Goal: Task Accomplishment & Management: Manage account settings

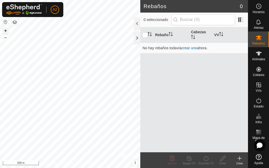
click at [6, 31] on button "+" at bounding box center [5, 31] width 6 height 6
click at [7, 31] on button "+" at bounding box center [5, 31] width 6 height 6
click at [8, 31] on button "+" at bounding box center [5, 31] width 6 height 6
click at [4, 30] on button "+" at bounding box center [5, 31] width 6 height 6
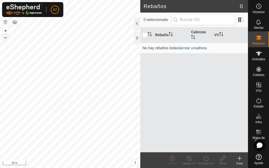
click at [4, 37] on button "–" at bounding box center [5, 37] width 6 height 6
click at [239, 161] on icon at bounding box center [240, 159] width 6 height 6
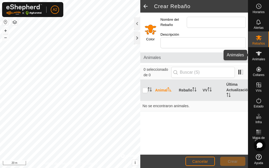
click at [261, 51] on icon at bounding box center [259, 53] width 6 height 6
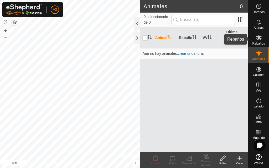
click at [266, 38] on div "Rebaños" at bounding box center [258, 40] width 21 height 16
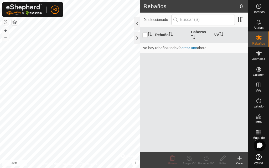
click at [240, 160] on icon at bounding box center [240, 159] width 0 height 4
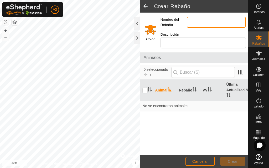
click at [195, 20] on input "Nombre del Rebaño" at bounding box center [216, 22] width 59 height 11
type input "[PERSON_NAME]"
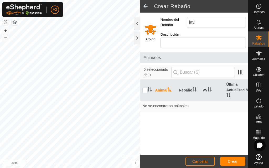
click at [152, 30] on input "Select a color" at bounding box center [150, 29] width 13 height 13
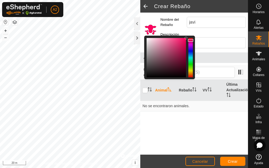
click at [191, 40] on div at bounding box center [190, 57] width 4 height 39
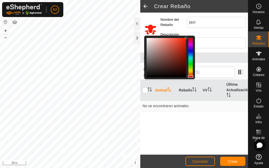
click at [191, 77] on div at bounding box center [190, 57] width 4 height 39
click at [182, 121] on div "Animal Rebaño VV Última Actualización No se encontraron animales." at bounding box center [194, 117] width 108 height 75
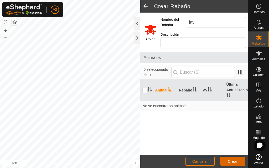
click at [233, 161] on span "Crear" at bounding box center [233, 162] width 10 height 4
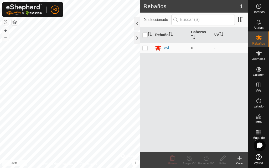
click at [241, 159] on icon at bounding box center [240, 159] width 6 height 6
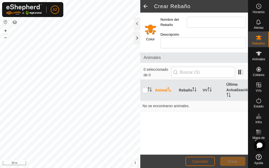
click at [197, 162] on span "Cancelar" at bounding box center [200, 162] width 16 height 4
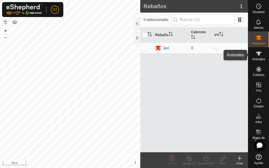
drag, startPoint x: 259, startPoint y: 54, endPoint x: 255, endPoint y: 57, distance: 5.7
click at [259, 54] on icon at bounding box center [259, 54] width 6 height 4
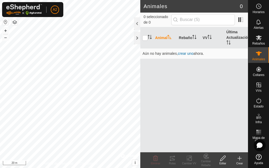
click at [240, 158] on icon at bounding box center [240, 159] width 0 height 4
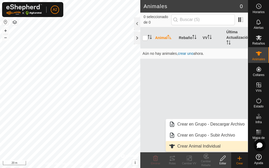
click at [200, 142] on link "Crear Animal Individual" at bounding box center [207, 146] width 82 height 11
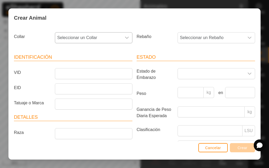
click at [126, 37] on icon "dropdown trigger" at bounding box center [127, 38] width 4 height 4
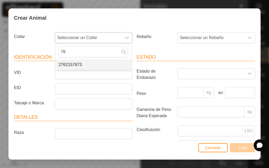
type input "76"
click at [107, 64] on li "2762157673" at bounding box center [93, 65] width 76 height 11
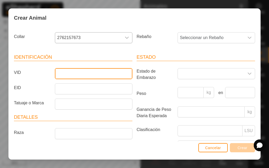
click at [76, 76] on input "VID" at bounding box center [94, 73] width 78 height 11
click at [248, 36] on icon "dropdown trigger" at bounding box center [250, 38] width 4 height 4
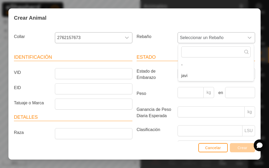
click at [182, 75] on li "[PERSON_NAME]" at bounding box center [216, 76] width 76 height 11
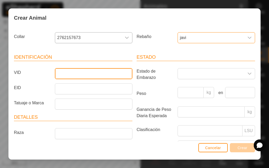
click at [57, 74] on input "VID" at bounding box center [94, 73] width 78 height 11
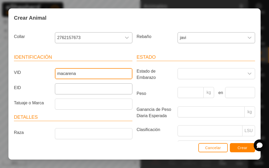
type input "[PERSON_NAME]"
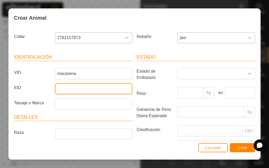
click at [101, 88] on input "EID" at bounding box center [94, 89] width 78 height 11
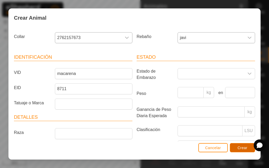
click at [249, 148] on button "Crear" at bounding box center [242, 148] width 25 height 9
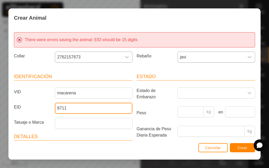
click at [68, 108] on input "8711" at bounding box center [94, 108] width 78 height 11
type input "8"
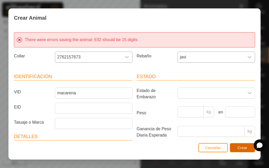
click at [238, 148] on span "Crear" at bounding box center [243, 148] width 10 height 4
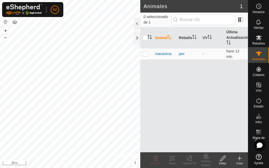
click at [240, 158] on icon at bounding box center [240, 159] width 6 height 6
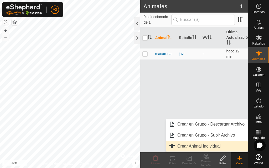
click at [206, 147] on link "Crear Animal Individual" at bounding box center [207, 146] width 82 height 11
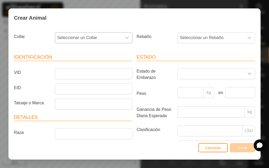
click at [127, 38] on icon "dropdown trigger" at bounding box center [127, 38] width 4 height 4
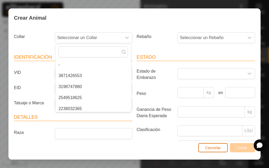
click at [212, 148] on span "Cancelar" at bounding box center [213, 148] width 16 height 4
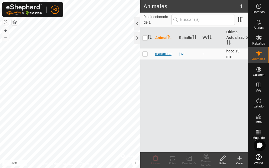
click at [163, 54] on span "[PERSON_NAME]" at bounding box center [163, 54] width 16 height 6
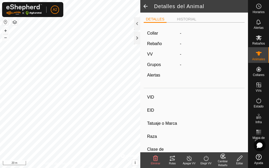
type input "[PERSON_NAME]"
type input "-"
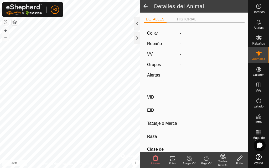
type input "0 kg"
type input "-"
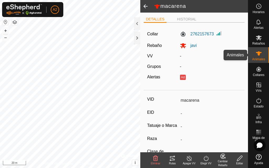
click at [259, 56] on icon at bounding box center [259, 53] width 6 height 6
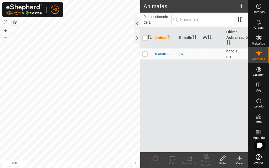
click at [238, 161] on icon at bounding box center [240, 159] width 6 height 6
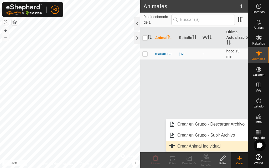
click at [208, 149] on link "Crear Animal Individual" at bounding box center [207, 146] width 82 height 11
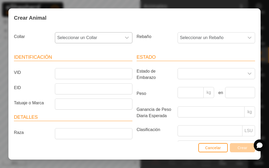
click at [125, 37] on icon "dropdown trigger" at bounding box center [127, 38] width 4 height 4
click at [125, 38] on icon "dropdown trigger" at bounding box center [127, 38] width 4 height 4
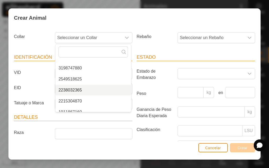
scroll to position [20, 0]
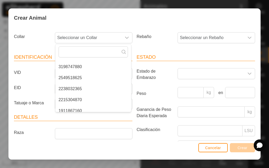
click at [79, 99] on li "2215304870" at bounding box center [93, 100] width 76 height 11
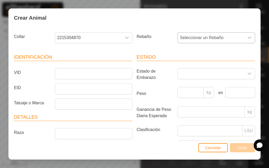
click at [248, 38] on icon "dropdown trigger" at bounding box center [250, 38] width 4 height 4
click at [183, 75] on li "[PERSON_NAME]" at bounding box center [216, 76] width 76 height 11
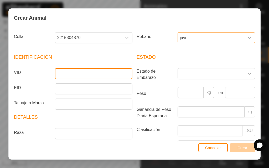
click at [73, 71] on input "VID" at bounding box center [94, 73] width 78 height 11
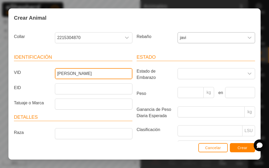
type input "[PERSON_NAME]"
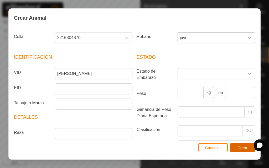
click at [240, 149] on span "Crear" at bounding box center [243, 148] width 10 height 4
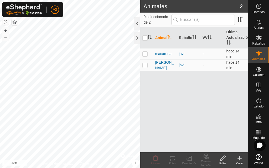
click at [239, 159] on icon at bounding box center [240, 159] width 4 height 0
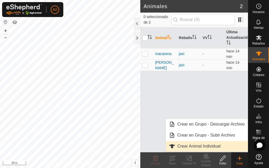
click at [221, 144] on link "Crear Animal Individual" at bounding box center [207, 146] width 82 height 11
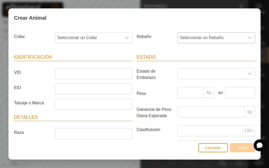
click at [248, 36] on div "dropdown trigger" at bounding box center [249, 38] width 11 height 11
click at [222, 73] on li "[PERSON_NAME]" at bounding box center [216, 76] width 76 height 11
click at [125, 37] on icon "dropdown trigger" at bounding box center [127, 38] width 4 height 4
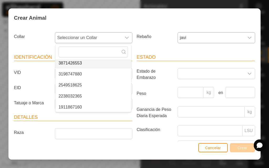
scroll to position [13, 0]
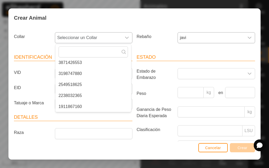
click at [77, 82] on li "2549518625" at bounding box center [93, 85] width 76 height 11
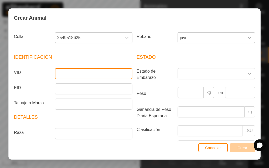
click at [69, 73] on input "VID" at bounding box center [94, 73] width 78 height 11
type input "campanilla"
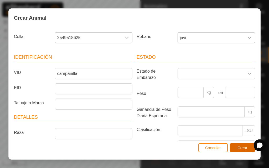
click at [241, 148] on span "Crear" at bounding box center [243, 148] width 10 height 4
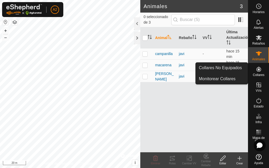
click at [263, 72] on es-neckbands-svg-icon at bounding box center [258, 69] width 9 height 8
click at [260, 72] on icon at bounding box center [259, 69] width 6 height 6
click at [258, 72] on icon at bounding box center [259, 69] width 6 height 6
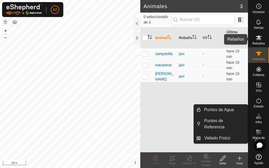
click at [263, 39] on es-mob-svg-icon at bounding box center [258, 38] width 9 height 8
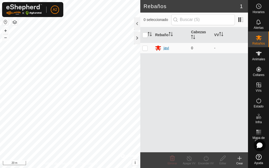
click at [165, 48] on div "[PERSON_NAME]" at bounding box center [166, 48] width 6 height 6
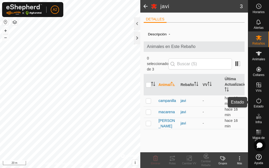
click at [258, 102] on icon at bounding box center [259, 101] width 6 height 6
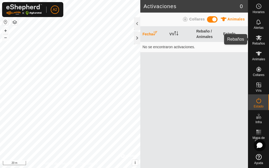
click at [259, 39] on icon at bounding box center [259, 37] width 6 height 5
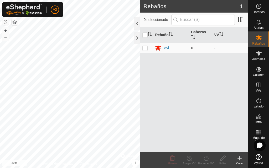
click at [144, 47] on p-checkbox at bounding box center [144, 48] width 5 height 4
checkbox input "true"
click at [165, 47] on div "[PERSON_NAME]" at bounding box center [166, 48] width 6 height 6
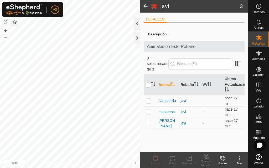
click at [148, 100] on p-checkbox at bounding box center [148, 101] width 5 height 4
checkbox input "true"
click at [148, 112] on p-checkbox at bounding box center [148, 112] width 5 height 4
checkbox input "true"
click at [148, 124] on p-checkbox at bounding box center [148, 123] width 5 height 4
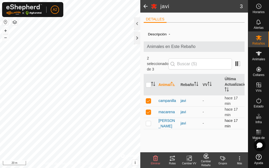
checkbox input "true"
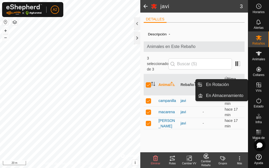
click at [260, 88] on icon at bounding box center [259, 85] width 6 height 6
click at [259, 87] on icon at bounding box center [259, 85] width 5 height 5
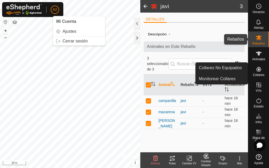
click at [263, 35] on div "Rebaños" at bounding box center [258, 40] width 21 height 16
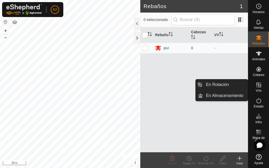
click at [263, 87] on es-virtualpaddocks-svg-icon at bounding box center [258, 85] width 9 height 8
click at [257, 86] on icon at bounding box center [259, 85] width 6 height 6
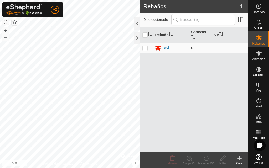
click at [239, 158] on icon at bounding box center [240, 159] width 6 height 6
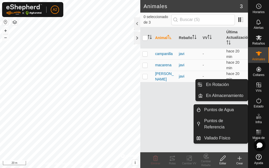
click at [260, 87] on icon at bounding box center [259, 85] width 6 height 6
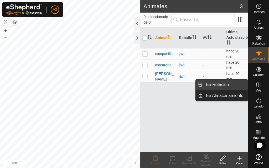
click at [226, 85] on link "En Rotación" at bounding box center [225, 85] width 45 height 11
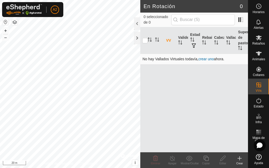
click at [204, 59] on link "crear uno" at bounding box center [206, 59] width 16 height 4
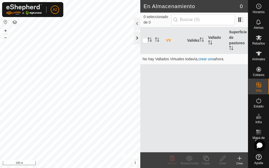
click at [138, 37] on div at bounding box center [137, 38] width 6 height 13
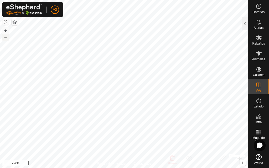
click at [4, 39] on button "–" at bounding box center [5, 37] width 6 height 6
click at [7, 31] on button "+" at bounding box center [5, 31] width 6 height 6
click at [76, 0] on html "A2 Horarios Alertas Rebaños Animales Collares VVs Estado Infra Mapa de Calor Ay…" at bounding box center [134, 84] width 269 height 168
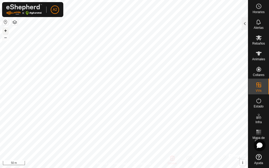
click at [3, 32] on button "+" at bounding box center [5, 31] width 6 height 6
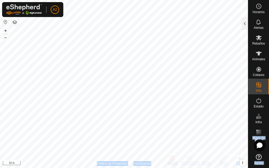
click at [195, 111] on div "Horarios Alertas Rebaños Animales Collares VVs Estado Infra Mapa de Calor Ayuda…" at bounding box center [134, 84] width 269 height 168
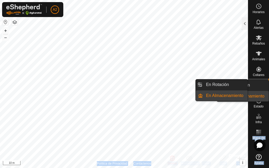
drag, startPoint x: 260, startPoint y: 93, endPoint x: 261, endPoint y: 89, distance: 4.4
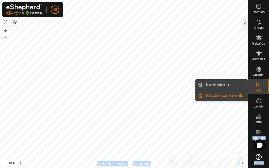
click at [237, 85] on link "En Rotación" at bounding box center [225, 85] width 45 height 11
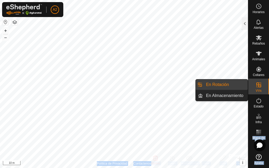
click at [235, 85] on link "En Rotación" at bounding box center [225, 85] width 45 height 11
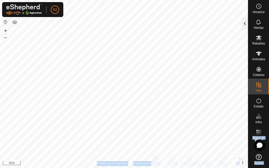
click at [244, 26] on div at bounding box center [245, 23] width 6 height 13
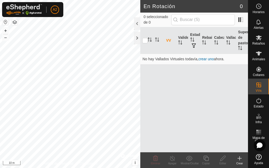
click at [239, 157] on icon at bounding box center [240, 159] width 6 height 6
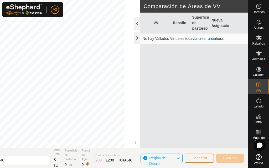
click at [136, 40] on div at bounding box center [137, 38] width 6 height 13
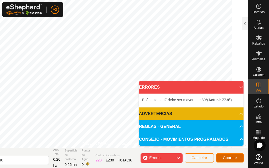
click at [231, 157] on span "Guardar" at bounding box center [230, 158] width 14 height 4
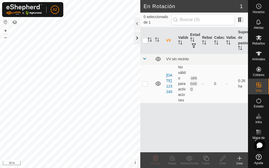
click at [137, 38] on div at bounding box center [137, 38] width 6 height 13
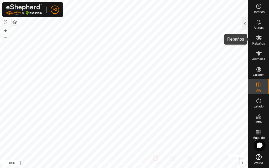
click at [259, 39] on icon at bounding box center [259, 37] width 6 height 5
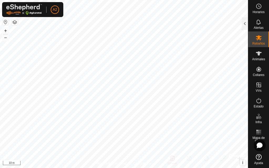
click at [259, 39] on icon at bounding box center [259, 37] width 6 height 5
click at [8, 38] on button "–" at bounding box center [5, 37] width 6 height 6
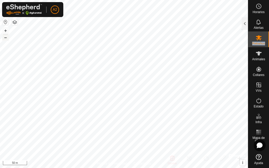
click at [8, 38] on button "–" at bounding box center [5, 37] width 6 height 6
click at [243, 25] on div at bounding box center [245, 23] width 6 height 13
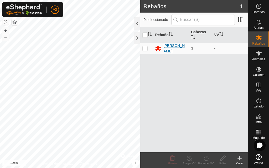
click at [166, 49] on div "[PERSON_NAME]" at bounding box center [174, 48] width 23 height 11
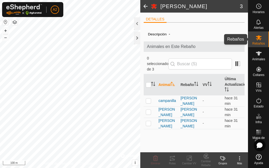
drag, startPoint x: 262, startPoint y: 38, endPoint x: 257, endPoint y: 39, distance: 5.9
click at [262, 38] on es-mob-svg-icon at bounding box center [258, 38] width 9 height 8
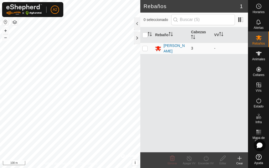
click at [145, 50] on p-checkbox at bounding box center [144, 48] width 5 height 4
checkbox input "true"
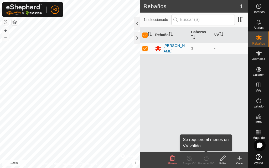
click at [210, 161] on turn-on-svg-icon at bounding box center [206, 159] width 17 height 6
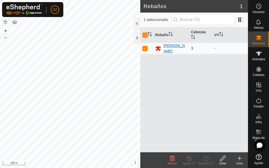
click at [165, 47] on div "[PERSON_NAME]" at bounding box center [174, 48] width 23 height 11
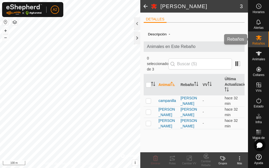
click at [262, 36] on es-mob-svg-icon at bounding box center [258, 38] width 9 height 8
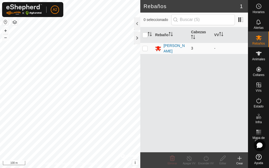
click at [147, 47] on p-checkbox at bounding box center [144, 48] width 5 height 4
checkbox input "true"
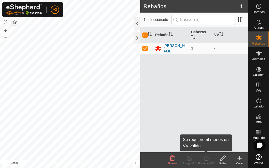
click at [209, 163] on div "Encender VV" at bounding box center [206, 164] width 17 height 4
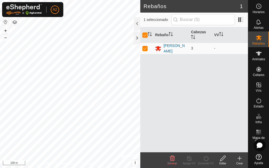
click at [205, 161] on icon at bounding box center [206, 158] width 5 height 5
click at [144, 47] on p-checkbox at bounding box center [144, 48] width 5 height 4
checkbox input "false"
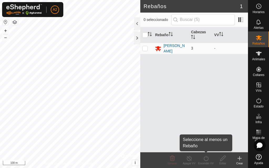
click at [206, 162] on div "Encender VV" at bounding box center [206, 164] width 17 height 4
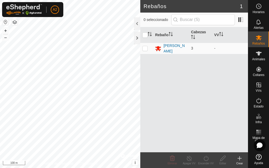
click at [206, 162] on div "Encender VV" at bounding box center [206, 164] width 17 height 4
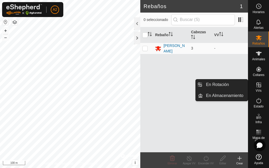
click at [260, 87] on icon at bounding box center [259, 85] width 5 height 5
click at [237, 85] on link "En Rotación" at bounding box center [225, 85] width 45 height 11
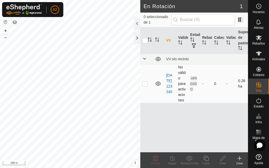
click at [147, 83] on p-checkbox at bounding box center [144, 84] width 5 height 4
checkbox input "true"
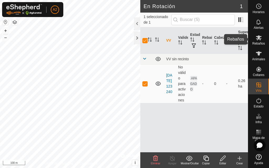
click at [258, 34] on es-mob-svg-icon at bounding box center [258, 38] width 9 height 8
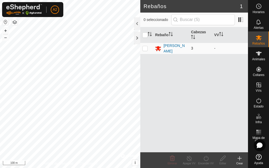
click at [145, 48] on p-checkbox at bounding box center [144, 48] width 5 height 4
checkbox input "true"
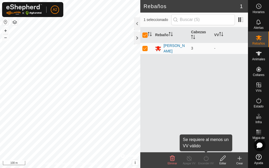
click at [207, 162] on div "Encender VV" at bounding box center [206, 164] width 17 height 4
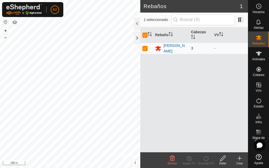
click at [216, 48] on td "-" at bounding box center [230, 48] width 36 height 11
click at [211, 48] on td "3" at bounding box center [200, 48] width 23 height 11
click at [215, 47] on td "-" at bounding box center [230, 48] width 36 height 11
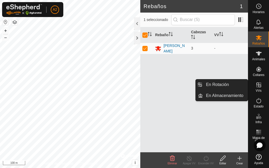
click at [259, 86] on icon at bounding box center [259, 85] width 5 height 5
click at [223, 86] on link "En Rotación" at bounding box center [225, 85] width 45 height 11
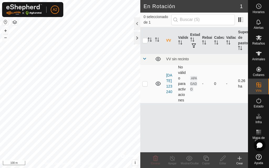
click at [146, 82] on p-checkbox at bounding box center [144, 84] width 5 height 4
checkbox input "true"
click at [145, 59] on span at bounding box center [144, 59] width 4 height 4
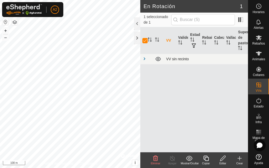
click at [145, 59] on span at bounding box center [144, 59] width 4 height 4
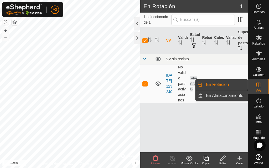
click at [241, 95] on link "En Almacenamiento" at bounding box center [225, 96] width 45 height 11
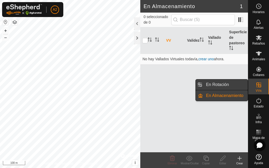
click at [233, 86] on link "En Rotación" at bounding box center [225, 85] width 45 height 11
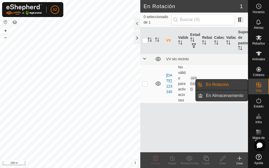
click at [234, 95] on link "En Almacenamiento" at bounding box center [225, 96] width 45 height 11
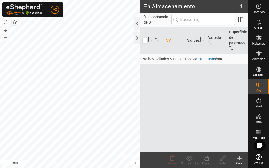
click at [239, 161] on icon at bounding box center [240, 159] width 6 height 6
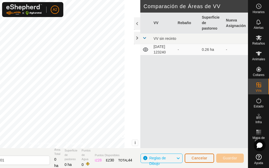
click at [201, 158] on span "Cancelar" at bounding box center [200, 158] width 16 height 4
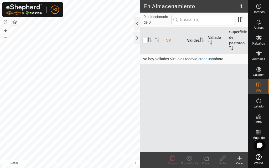
click at [210, 58] on link "crear uno" at bounding box center [206, 59] width 16 height 4
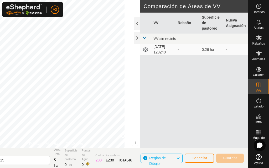
click at [146, 50] on icon at bounding box center [145, 50] width 6 height 6
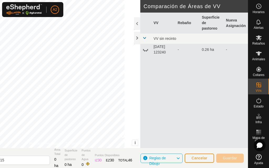
click at [146, 50] on icon at bounding box center [145, 50] width 6 height 6
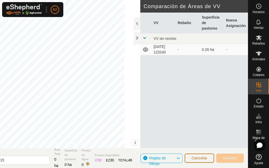
click at [199, 154] on button "Cancelar" at bounding box center [199, 158] width 29 height 9
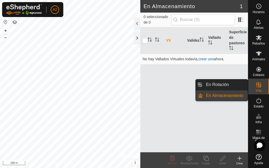
click at [237, 83] on link "En Rotación" at bounding box center [225, 85] width 45 height 11
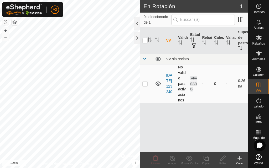
click at [146, 84] on p-checkbox at bounding box center [144, 84] width 5 height 4
checkbox input "true"
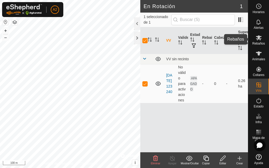
click at [258, 36] on icon at bounding box center [259, 37] width 6 height 5
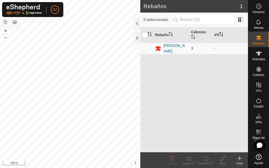
click at [217, 35] on th "VV" at bounding box center [230, 35] width 36 height 16
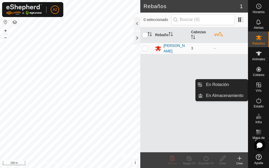
click at [259, 86] on icon at bounding box center [259, 85] width 5 height 5
click at [238, 85] on link "En Rotación" at bounding box center [225, 85] width 45 height 11
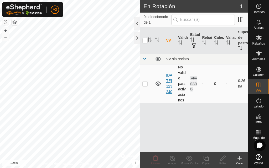
click at [168, 87] on link "[DATE] 123240" at bounding box center [169, 83] width 6 height 21
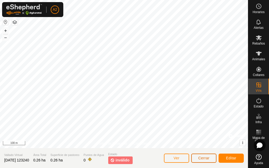
click at [198, 157] on span "Cerrar" at bounding box center [203, 158] width 11 height 4
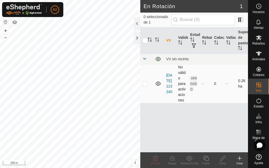
click at [145, 85] on p-checkbox at bounding box center [144, 84] width 5 height 4
checkbox input "true"
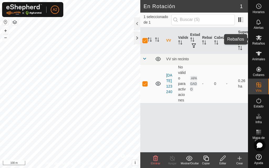
click at [261, 37] on icon at bounding box center [259, 38] width 6 height 6
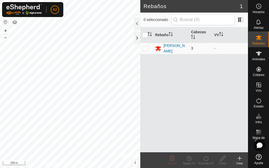
click at [146, 49] on p-checkbox at bounding box center [144, 48] width 5 height 4
checkbox input "true"
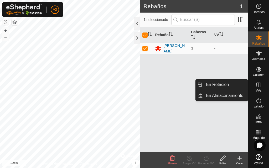
click at [261, 86] on icon at bounding box center [259, 85] width 5 height 5
click at [256, 85] on icon at bounding box center [259, 85] width 6 height 6
click at [232, 85] on link "En Rotación" at bounding box center [225, 85] width 45 height 11
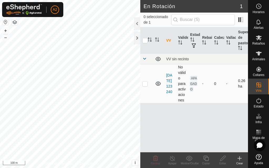
click at [147, 84] on p-checkbox at bounding box center [144, 84] width 5 height 4
checkbox input "true"
click at [156, 161] on icon at bounding box center [155, 158] width 5 height 5
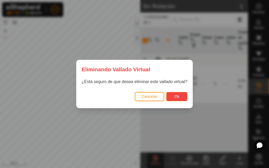
click at [175, 96] on span "Ok" at bounding box center [177, 97] width 5 height 4
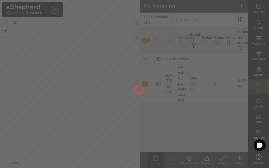
checkbox input "false"
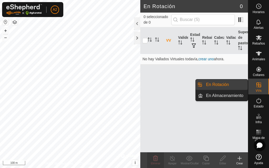
click at [260, 85] on icon at bounding box center [259, 85] width 5 height 5
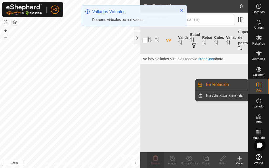
click at [227, 94] on link "En Almacenamiento" at bounding box center [225, 96] width 45 height 11
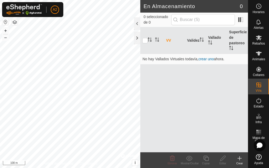
click at [239, 161] on icon at bounding box center [240, 159] width 6 height 6
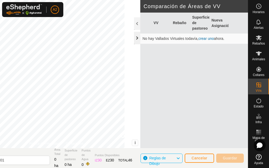
click at [139, 39] on div at bounding box center [137, 38] width 6 height 13
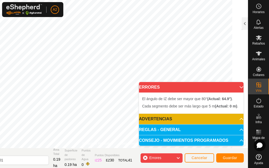
click at [240, 88] on p-accordion-header "ERRORES" at bounding box center [191, 87] width 105 height 11
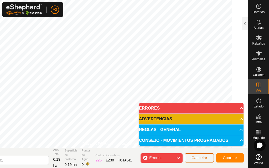
click at [207, 157] on span "Cancelar" at bounding box center [200, 158] width 16 height 4
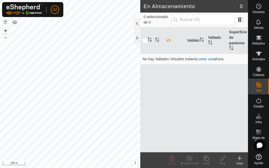
click at [7, 32] on button "+" at bounding box center [5, 31] width 6 height 6
click at [6, 29] on button "+" at bounding box center [5, 31] width 6 height 6
click at [239, 162] on div "Crear" at bounding box center [239, 164] width 17 height 4
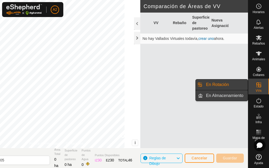
click at [241, 96] on link "En Almacenamiento" at bounding box center [225, 96] width 45 height 11
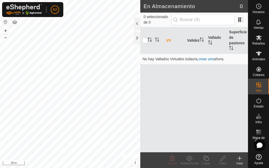
click at [238, 160] on icon at bounding box center [240, 159] width 6 height 6
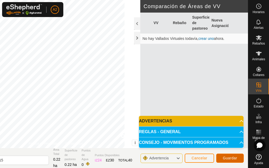
click at [222, 158] on button "Guardar" at bounding box center [230, 158] width 28 height 9
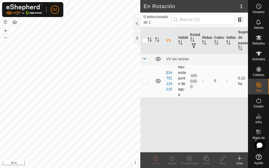
click at [144, 81] on p-checkbox at bounding box center [144, 81] width 5 height 4
checkbox input "true"
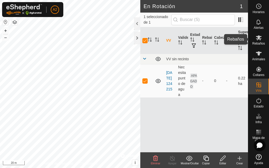
click at [260, 41] on es-mob-svg-icon at bounding box center [258, 38] width 9 height 8
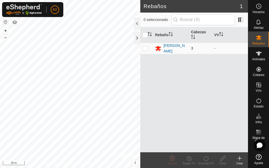
click at [143, 48] on p-checkbox at bounding box center [144, 48] width 5 height 4
checkbox input "true"
click at [205, 158] on icon at bounding box center [206, 159] width 7 height 6
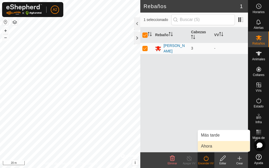
click at [208, 148] on link "Ahora" at bounding box center [224, 146] width 52 height 11
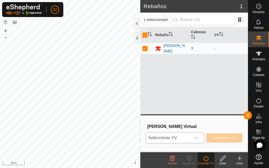
click at [196, 138] on icon "dropdown trigger" at bounding box center [197, 138] width 4 height 2
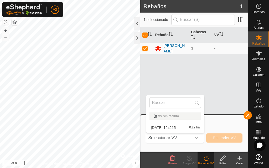
click at [181, 127] on li "[DATE] 124215 0.22 ha" at bounding box center [175, 128] width 58 height 11
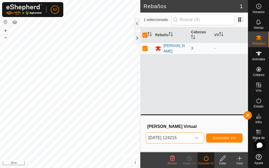
click at [183, 138] on span "[DATE] 124215" at bounding box center [168, 138] width 45 height 11
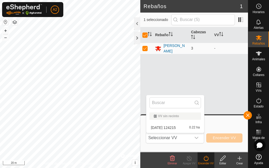
click at [152, 129] on li "[DATE] 124215 0.22 ha" at bounding box center [175, 128] width 58 height 11
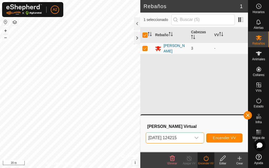
click at [196, 139] on icon "dropdown trigger" at bounding box center [196, 138] width 4 height 4
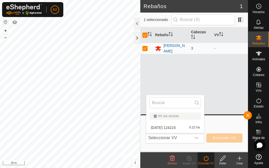
click at [178, 117] on div "VV sin recinto" at bounding box center [175, 116] width 43 height 3
drag, startPoint x: 177, startPoint y: 117, endPoint x: 179, endPoint y: 127, distance: 10.4
click at [179, 127] on li "[DATE] 124215 0.22 ha" at bounding box center [175, 128] width 58 height 11
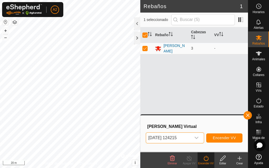
drag, startPoint x: 178, startPoint y: 137, endPoint x: 194, endPoint y: 137, distance: 15.5
click at [194, 137] on div "dropdown trigger" at bounding box center [196, 138] width 11 height 11
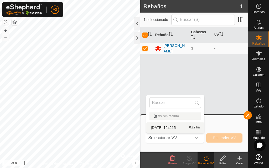
click at [185, 139] on span "Seleccionar VV" at bounding box center [168, 138] width 45 height 11
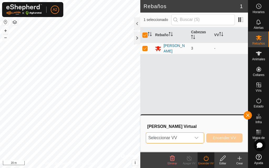
click at [185, 137] on span "Seleccionar VV" at bounding box center [168, 138] width 45 height 11
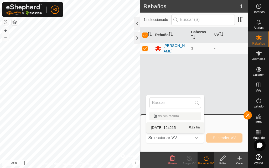
click at [182, 129] on li "[DATE] 124215 0.22 ha" at bounding box center [175, 128] width 58 height 11
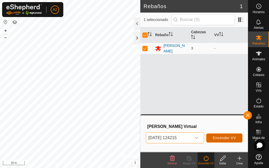
click at [223, 140] on span "Encender VV" at bounding box center [224, 138] width 23 height 4
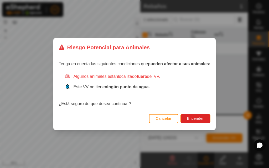
click at [166, 117] on span "Cancelar" at bounding box center [164, 119] width 16 height 4
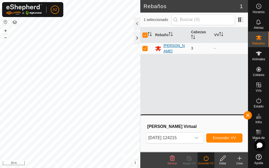
click at [167, 48] on div "[PERSON_NAME]" at bounding box center [174, 48] width 23 height 11
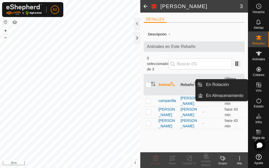
click at [260, 86] on icon at bounding box center [259, 85] width 6 height 6
click at [239, 95] on link "En Almacenamiento" at bounding box center [225, 96] width 45 height 11
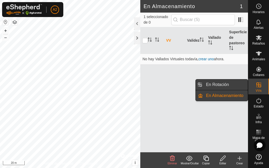
click at [232, 83] on link "En Rotación" at bounding box center [225, 85] width 45 height 11
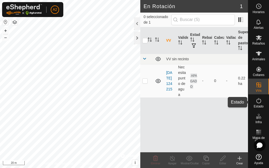
click at [258, 102] on icon at bounding box center [259, 101] width 6 height 6
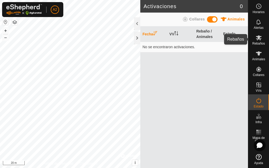
click at [260, 41] on es-mob-svg-icon at bounding box center [258, 38] width 9 height 8
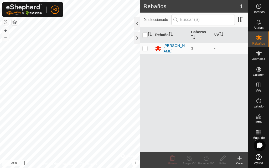
click at [147, 48] on p-checkbox at bounding box center [144, 48] width 5 height 4
checkbox input "true"
click at [168, 47] on div "[PERSON_NAME]" at bounding box center [174, 48] width 23 height 11
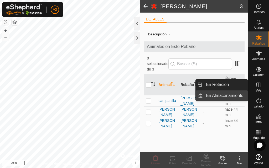
click at [241, 93] on link "En Almacenamiento" at bounding box center [225, 96] width 45 height 11
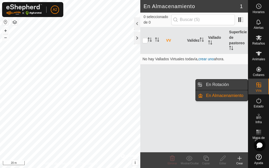
click at [217, 81] on link "En Rotación" at bounding box center [225, 85] width 45 height 11
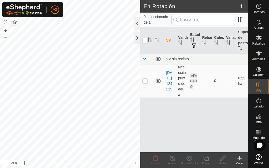
click at [136, 37] on div at bounding box center [137, 38] width 6 height 13
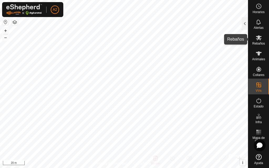
click at [260, 38] on icon at bounding box center [259, 37] width 6 height 5
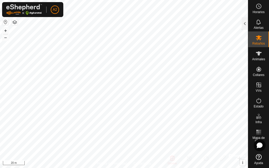
click at [259, 38] on icon at bounding box center [259, 37] width 6 height 5
click at [245, 23] on div at bounding box center [245, 23] width 6 height 13
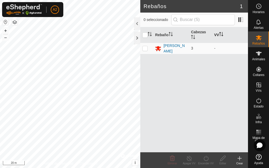
click at [222, 36] on icon "Activar para ordenar" at bounding box center [221, 34] width 4 height 4
click at [222, 32] on icon "Activar para ordenar" at bounding box center [221, 34] width 4 height 4
click at [168, 47] on div "[PERSON_NAME]" at bounding box center [174, 48] width 23 height 11
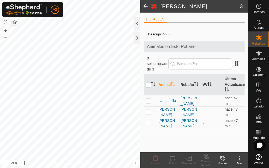
click at [207, 85] on th "VV" at bounding box center [212, 84] width 22 height 21
click at [204, 100] on app-display-virtual-paddock-transition "-" at bounding box center [203, 101] width 1 height 4
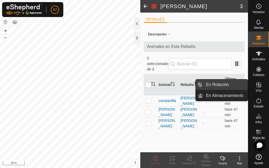
click at [215, 82] on link "En Rotación" at bounding box center [225, 85] width 45 height 11
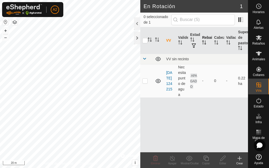
click at [206, 40] on th "Rebaño" at bounding box center [206, 40] width 12 height 27
click at [139, 35] on div at bounding box center [137, 38] width 6 height 13
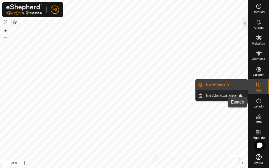
click at [259, 101] on icon at bounding box center [259, 101] width 6 height 6
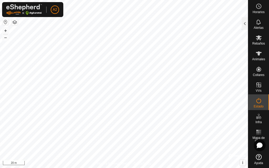
click at [259, 101] on icon at bounding box center [259, 101] width 6 height 6
click at [244, 24] on div at bounding box center [245, 23] width 6 height 13
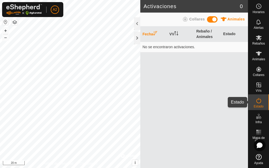
click at [259, 101] on icon at bounding box center [259, 101] width 6 height 6
click at [174, 32] on th "VV" at bounding box center [180, 35] width 27 height 16
click at [209, 32] on th "Rebaño / Animales" at bounding box center [207, 35] width 27 height 16
click at [231, 32] on th "Estado" at bounding box center [234, 35] width 27 height 16
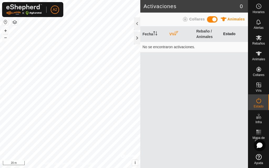
click at [231, 34] on th "Estado" at bounding box center [234, 35] width 27 height 16
click at [230, 32] on th "Estado" at bounding box center [234, 35] width 27 height 16
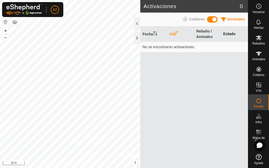
click at [230, 31] on th "Estado" at bounding box center [234, 35] width 27 height 16
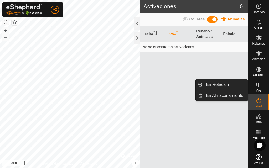
click at [258, 85] on icon at bounding box center [259, 85] width 5 height 5
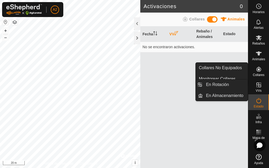
click at [261, 84] on icon at bounding box center [259, 85] width 6 height 6
click at [259, 86] on icon at bounding box center [259, 85] width 6 height 6
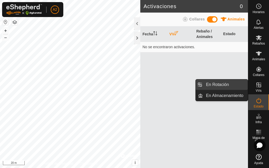
click at [234, 84] on link "En Rotación" at bounding box center [225, 85] width 45 height 11
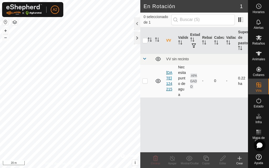
click at [168, 84] on link "[DATE] 124215" at bounding box center [169, 81] width 6 height 21
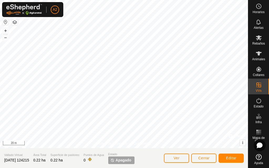
drag, startPoint x: 12, startPoint y: 154, endPoint x: 12, endPoint y: 161, distance: 7.1
click at [12, 161] on span "[DATE] 124215" at bounding box center [16, 160] width 25 height 4
drag, startPoint x: 12, startPoint y: 161, endPoint x: 169, endPoint y: 158, distance: 156.9
click at [169, 158] on button "Ver" at bounding box center [176, 158] width 25 height 9
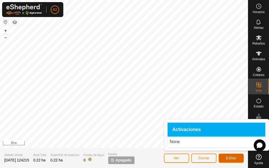
click at [235, 159] on span "Editar" at bounding box center [231, 158] width 11 height 4
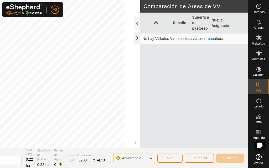
click at [137, 39] on div at bounding box center [137, 38] width 6 height 13
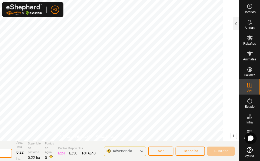
drag, startPoint x: 8, startPoint y: 153, endPoint x: 20, endPoint y: 154, distance: 12.7
click at [25, 156] on section "Vallado Virtual [DATE] 124215 Área Total 0.22 ha Superficie de pastoreo 0.22 ha…" at bounding box center [86, 151] width 304 height 20
type input "2"
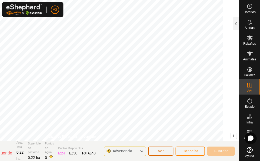
click at [160, 151] on span "Ver" at bounding box center [161, 151] width 6 height 4
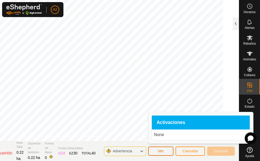
click at [161, 151] on span "Ver" at bounding box center [161, 151] width 6 height 4
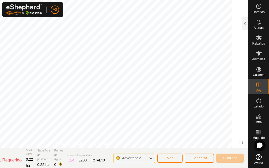
drag, startPoint x: 3, startPoint y: 160, endPoint x: 39, endPoint y: 159, distance: 36.5
click at [39, 159] on section "Vallado Virtual Requerido Área Total 0.22 ha Superficie de pastoreo 0.22 ha Pun…" at bounding box center [83, 159] width 330 height 20
click at [169, 156] on button "Ver" at bounding box center [169, 158] width 25 height 9
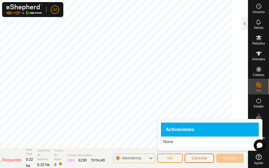
click at [197, 156] on span "Cancelar" at bounding box center [200, 158] width 16 height 4
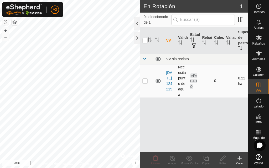
click at [182, 81] on td "Necesita punto de agua" at bounding box center [182, 80] width 12 height 33
checkbox input "true"
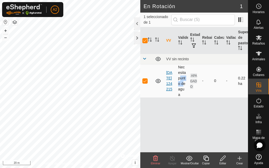
click at [170, 89] on link "[DATE] 124215" at bounding box center [169, 81] width 6 height 21
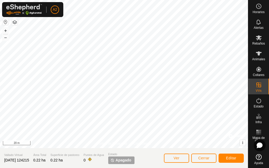
click at [124, 160] on span "Apagado" at bounding box center [124, 161] width 16 height 6
click at [131, 161] on span "Apagado" at bounding box center [124, 161] width 16 height 6
click at [130, 161] on span "Apagado" at bounding box center [124, 161] width 16 height 6
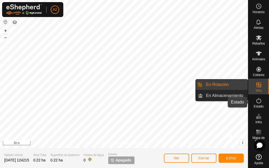
click at [258, 100] on icon at bounding box center [259, 101] width 6 height 6
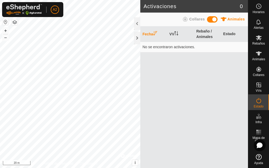
click at [215, 18] on span at bounding box center [212, 19] width 11 height 6
click at [214, 19] on span at bounding box center [212, 19] width 11 height 6
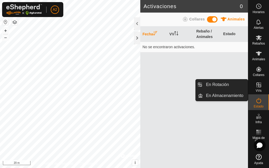
click at [260, 86] on icon at bounding box center [259, 85] width 6 height 6
click at [232, 84] on link "En Rotación" at bounding box center [225, 85] width 45 height 11
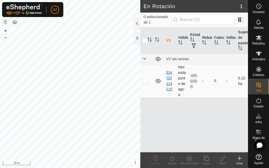
click at [170, 80] on link "[DATE] 124215" at bounding box center [169, 81] width 6 height 21
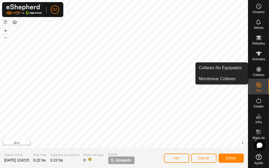
click at [258, 70] on icon at bounding box center [259, 69] width 5 height 5
click at [235, 76] on link "Monitorear Collares" at bounding box center [222, 79] width 52 height 11
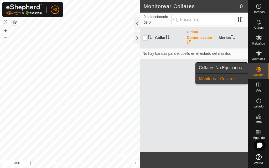
click at [238, 69] on link "Collares No Equipados" at bounding box center [222, 68] width 52 height 11
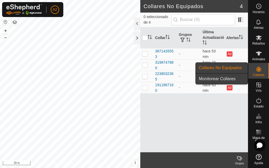
click at [234, 77] on link "Monitorear Collares" at bounding box center [222, 79] width 52 height 11
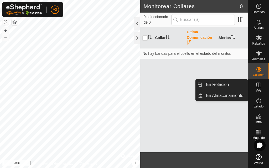
click at [259, 84] on icon at bounding box center [259, 85] width 6 height 6
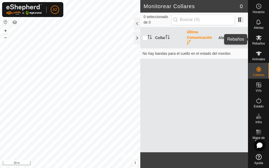
click at [259, 41] on es-mob-svg-icon at bounding box center [258, 38] width 9 height 8
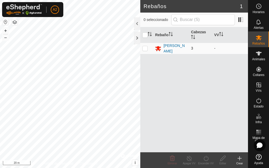
click at [146, 48] on p-checkbox at bounding box center [144, 48] width 5 height 4
checkbox input "true"
click at [209, 159] on icon at bounding box center [206, 159] width 7 height 6
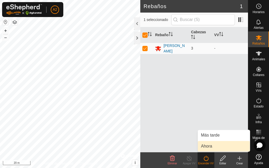
click at [211, 145] on link "Ahora" at bounding box center [224, 146] width 52 height 11
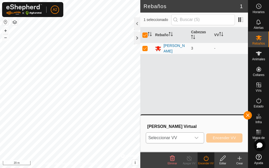
click at [195, 137] on icon "dropdown trigger" at bounding box center [196, 138] width 4 height 4
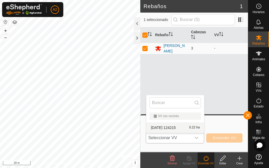
click at [182, 126] on li "[DATE] 124215 0.22 ha" at bounding box center [175, 128] width 58 height 11
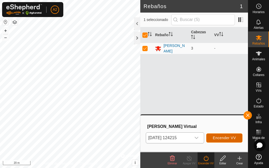
click at [220, 141] on button "Encender VV" at bounding box center [224, 138] width 36 height 9
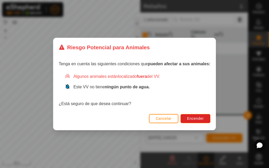
click at [165, 118] on span "Cancelar" at bounding box center [164, 119] width 16 height 4
